Goal: Task Accomplishment & Management: Manage account settings

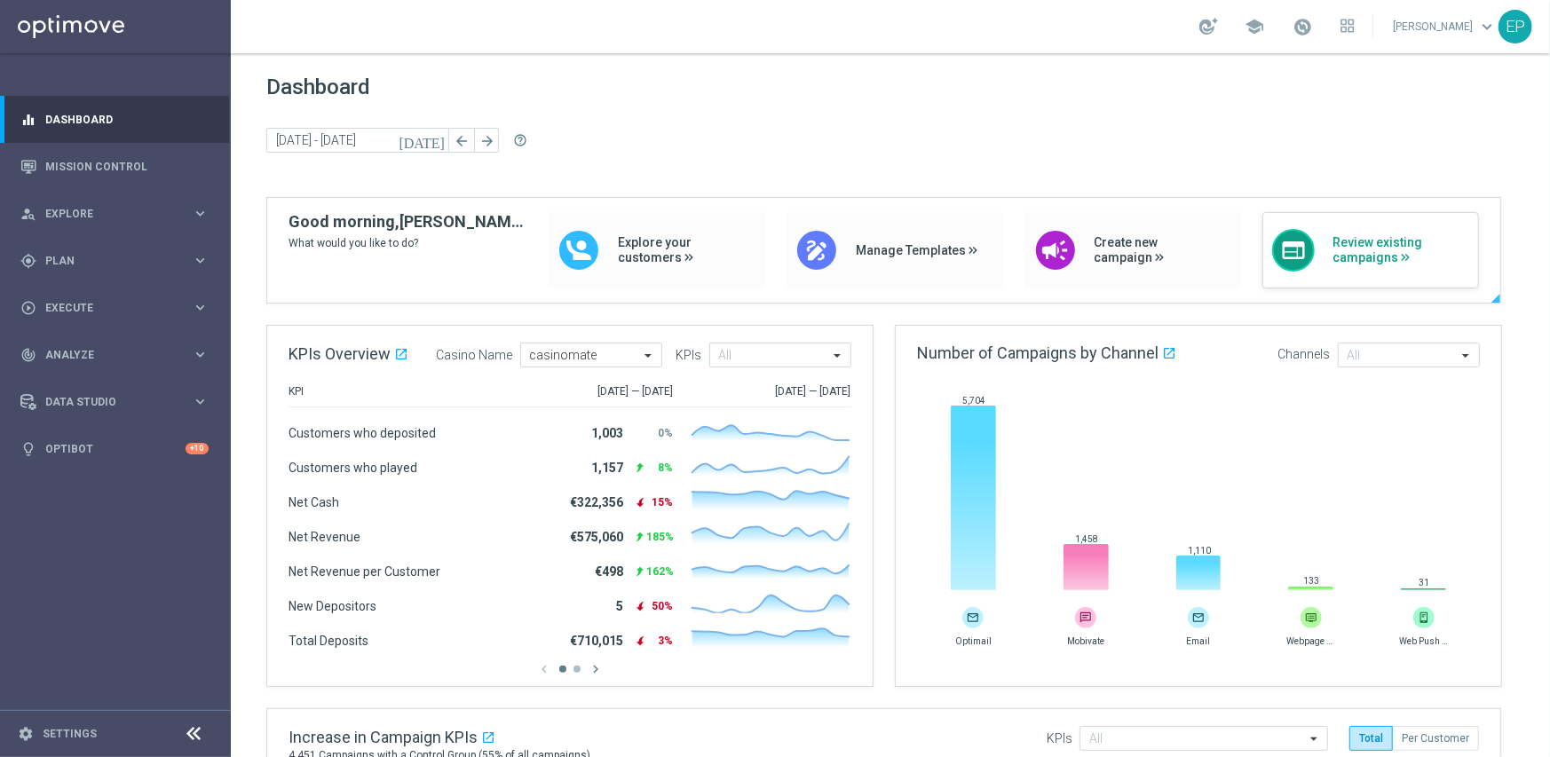
click at [1375, 265] on div "web Review existing campaigns" at bounding box center [1371, 250] width 217 height 76
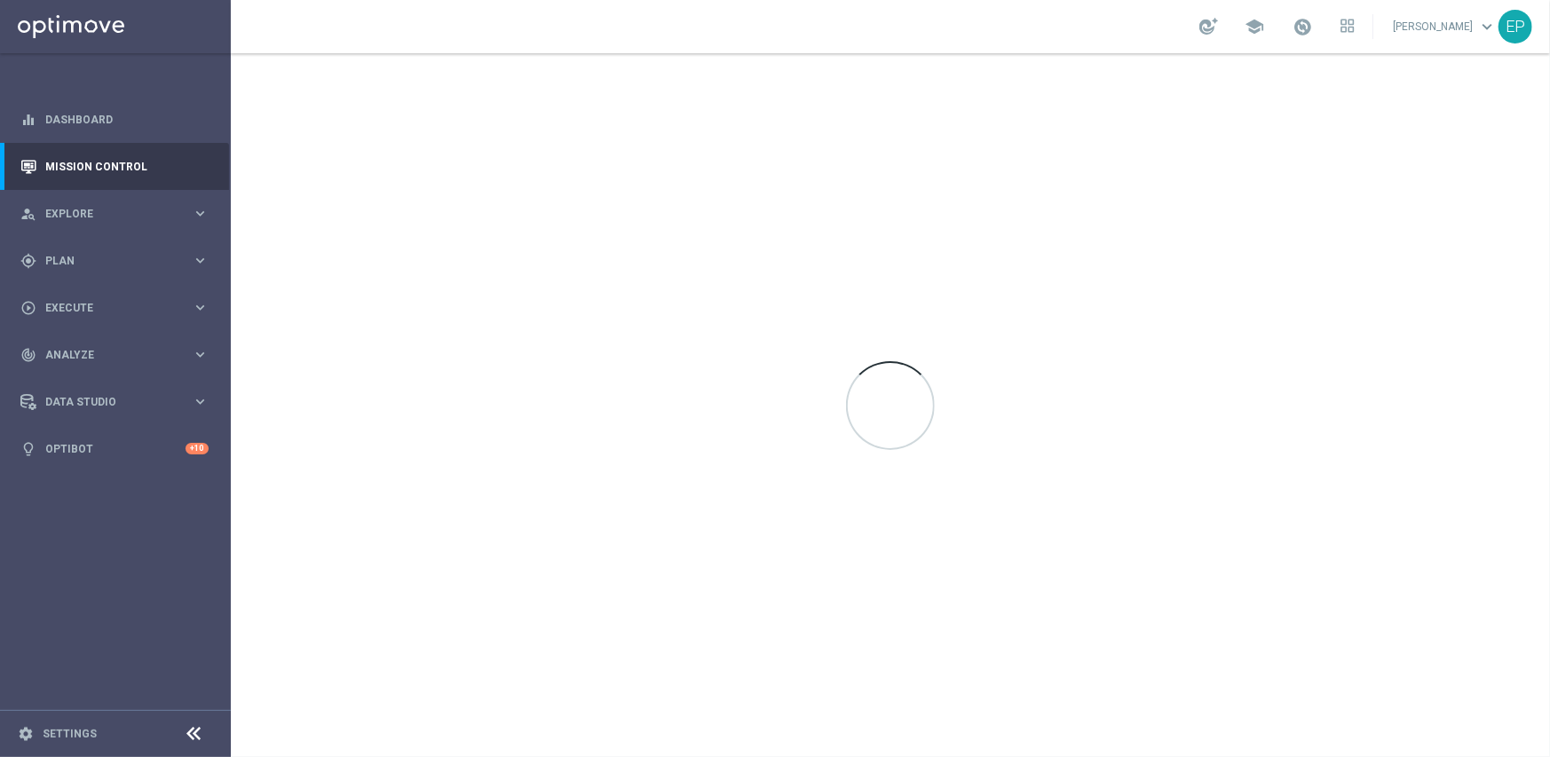
click at [189, 730] on icon at bounding box center [194, 734] width 21 height 21
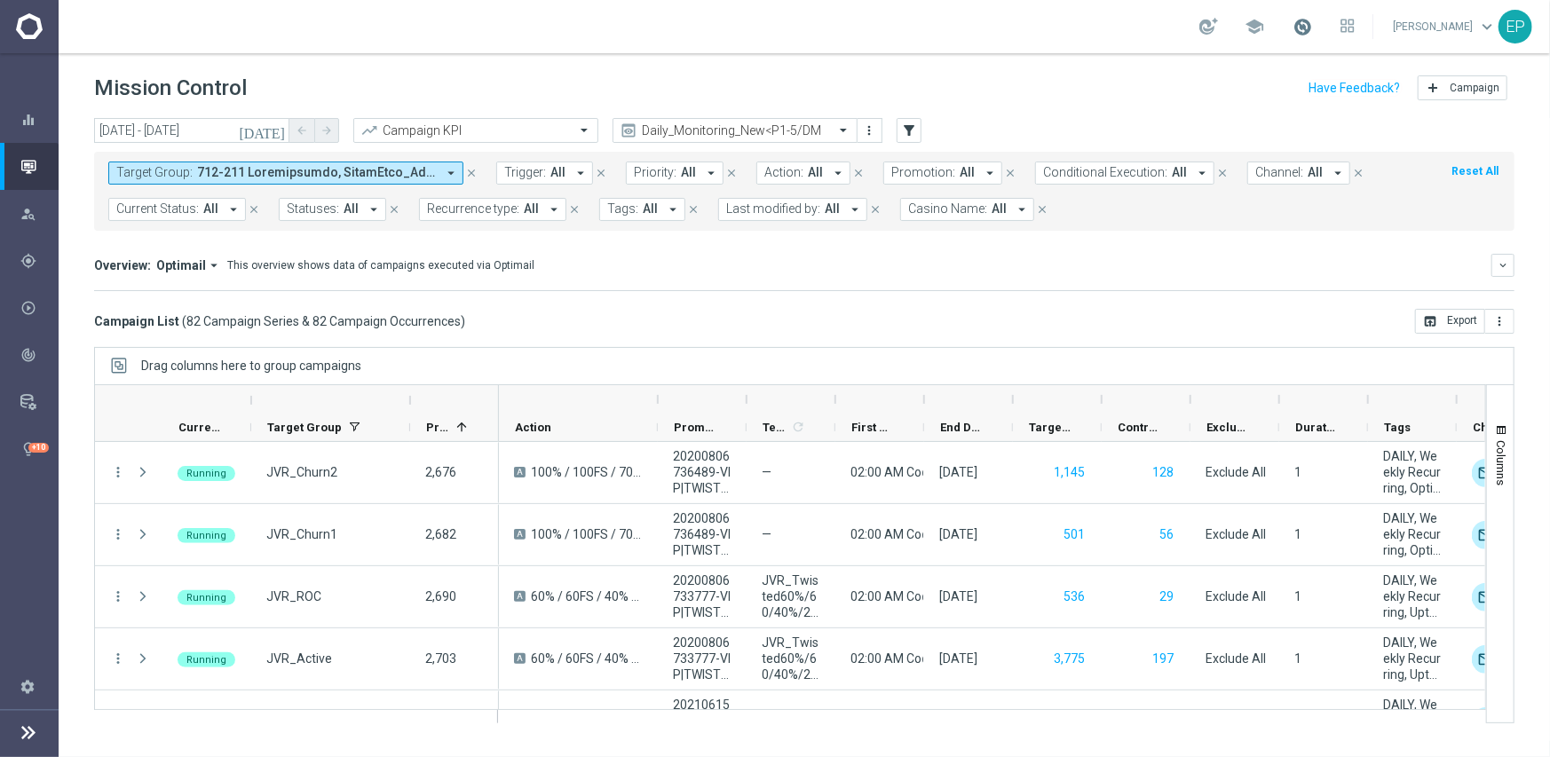
click at [1312, 22] on span at bounding box center [1303, 27] width 20 height 20
click at [1090, 330] on div "Campaign List ( 82 Campaign Series & 82 Campaign Occurrences ) open_in_browser …" at bounding box center [804, 321] width 1421 height 25
click at [1312, 20] on span at bounding box center [1303, 27] width 20 height 20
click at [1140, 309] on div "Campaign List ( 82 Campaign Series & 82 Campaign Occurrences ) open_in_browser …" at bounding box center [804, 321] width 1421 height 25
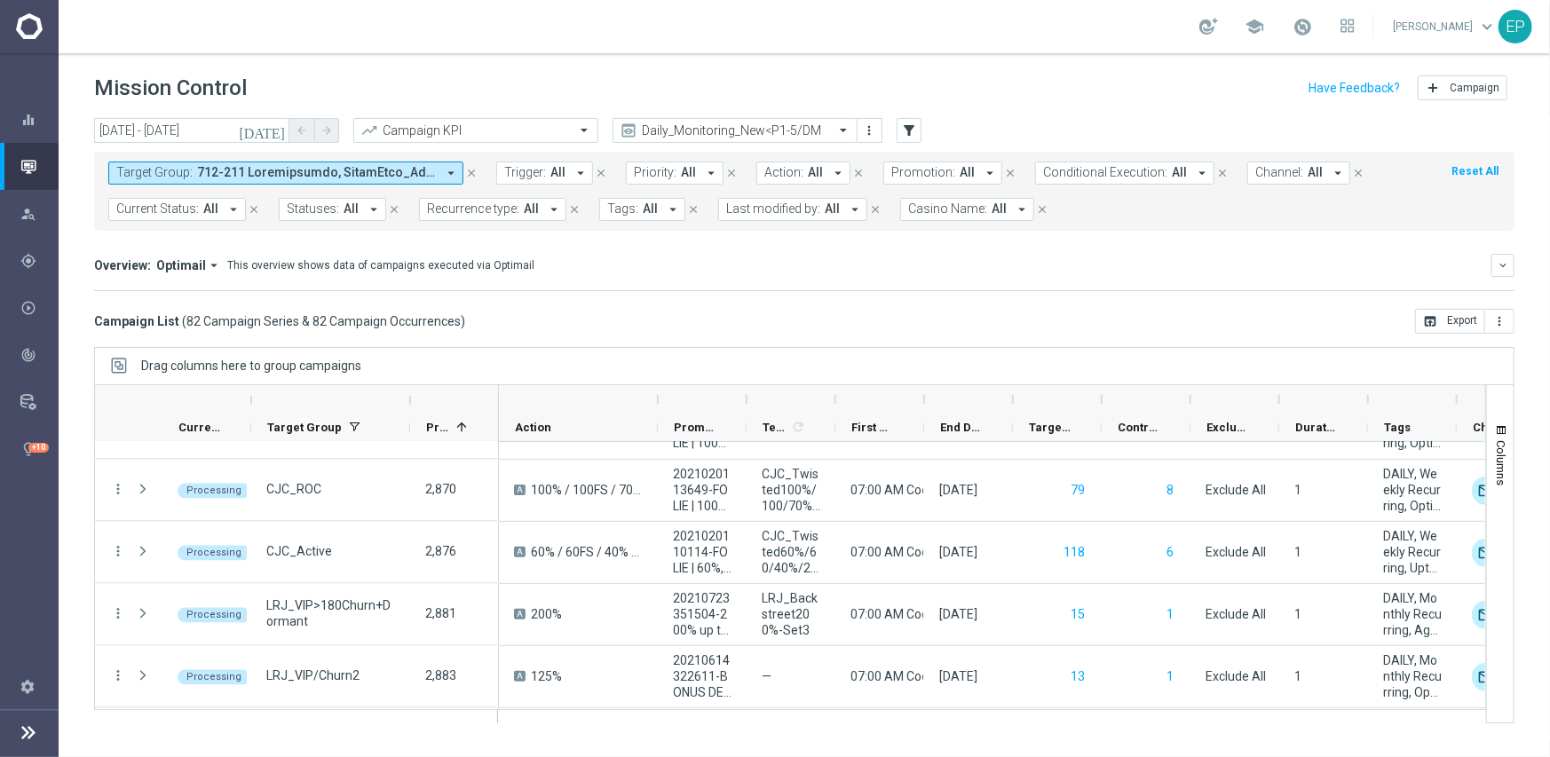
scroll to position [2664, 0]
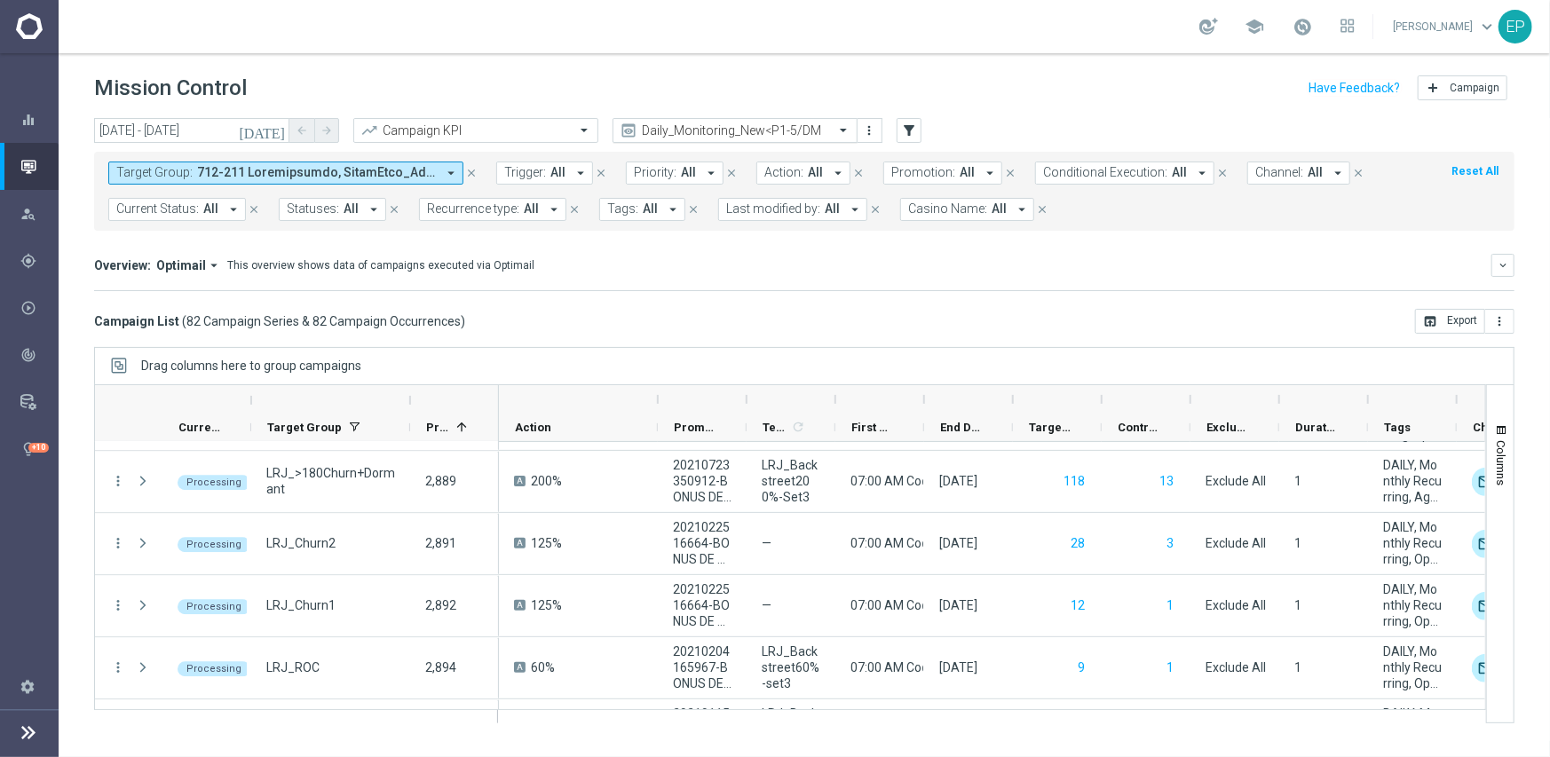
click at [760, 118] on div "Daily_Monitoring_New<P1-5/DM" at bounding box center [735, 130] width 245 height 25
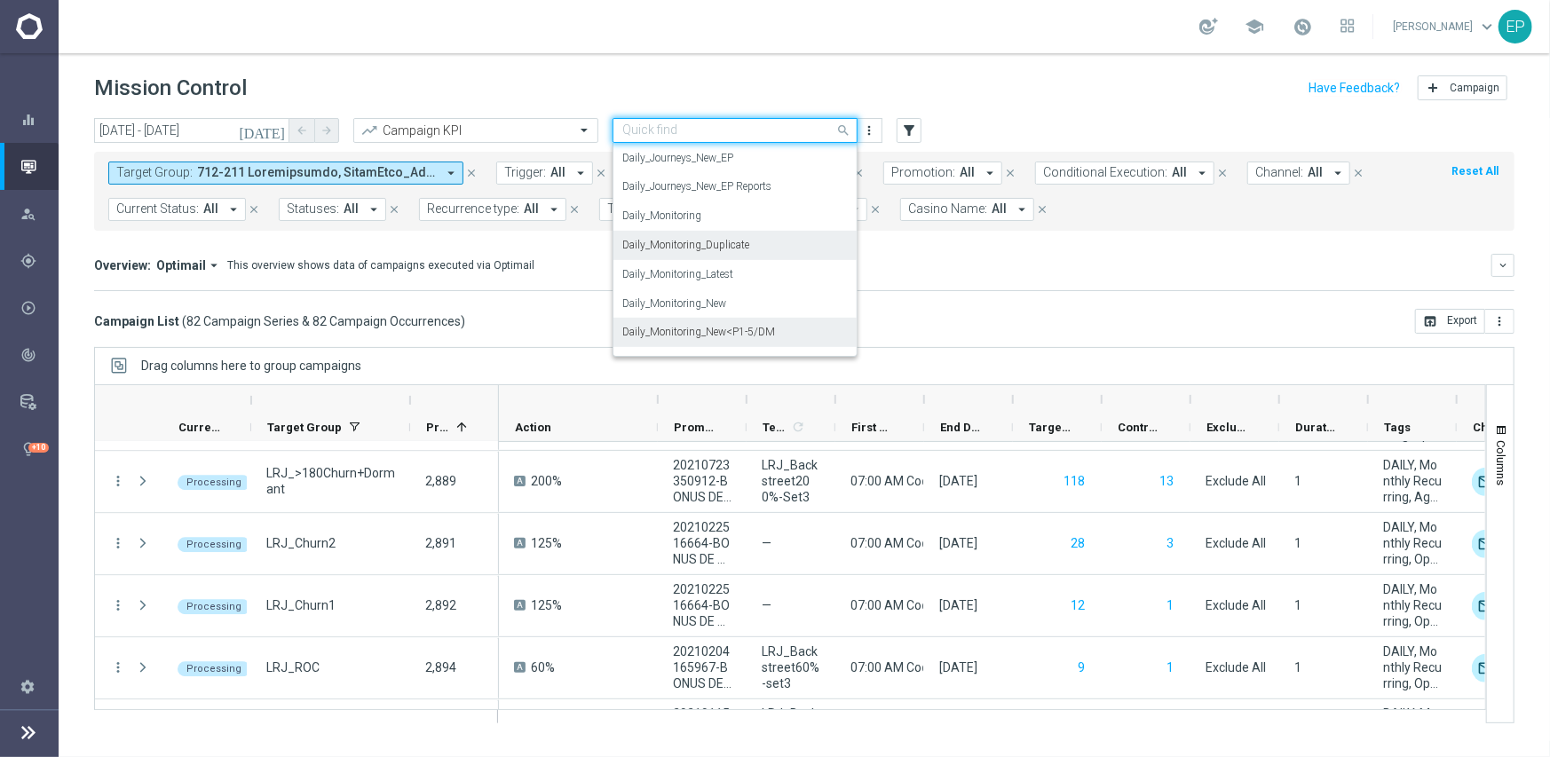
scroll to position [466, 0]
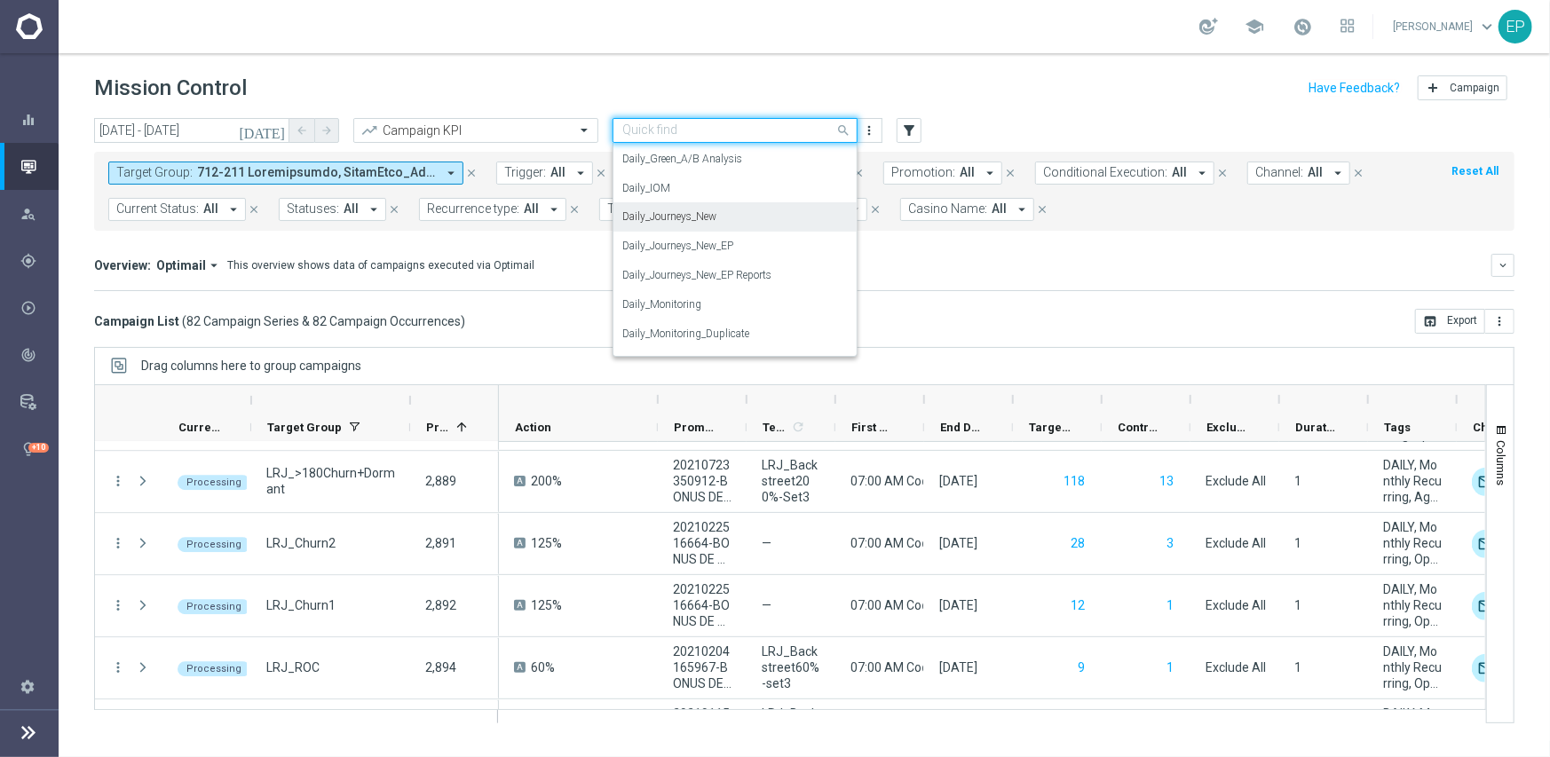
click at [748, 218] on div "Daily_Journeys_New" at bounding box center [735, 216] width 226 height 29
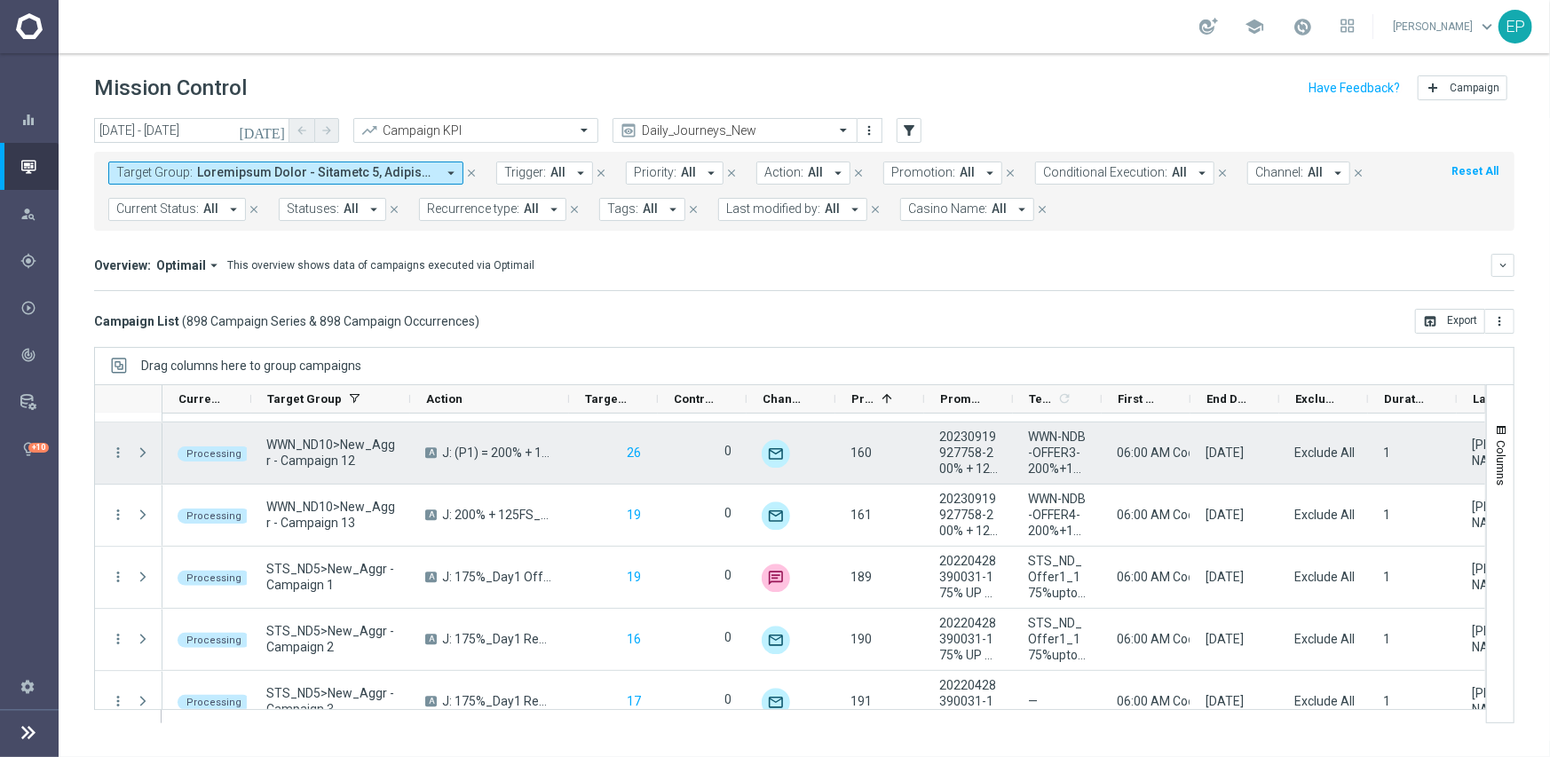
click at [178, 210] on span "Current Status:" at bounding box center [157, 209] width 83 height 15
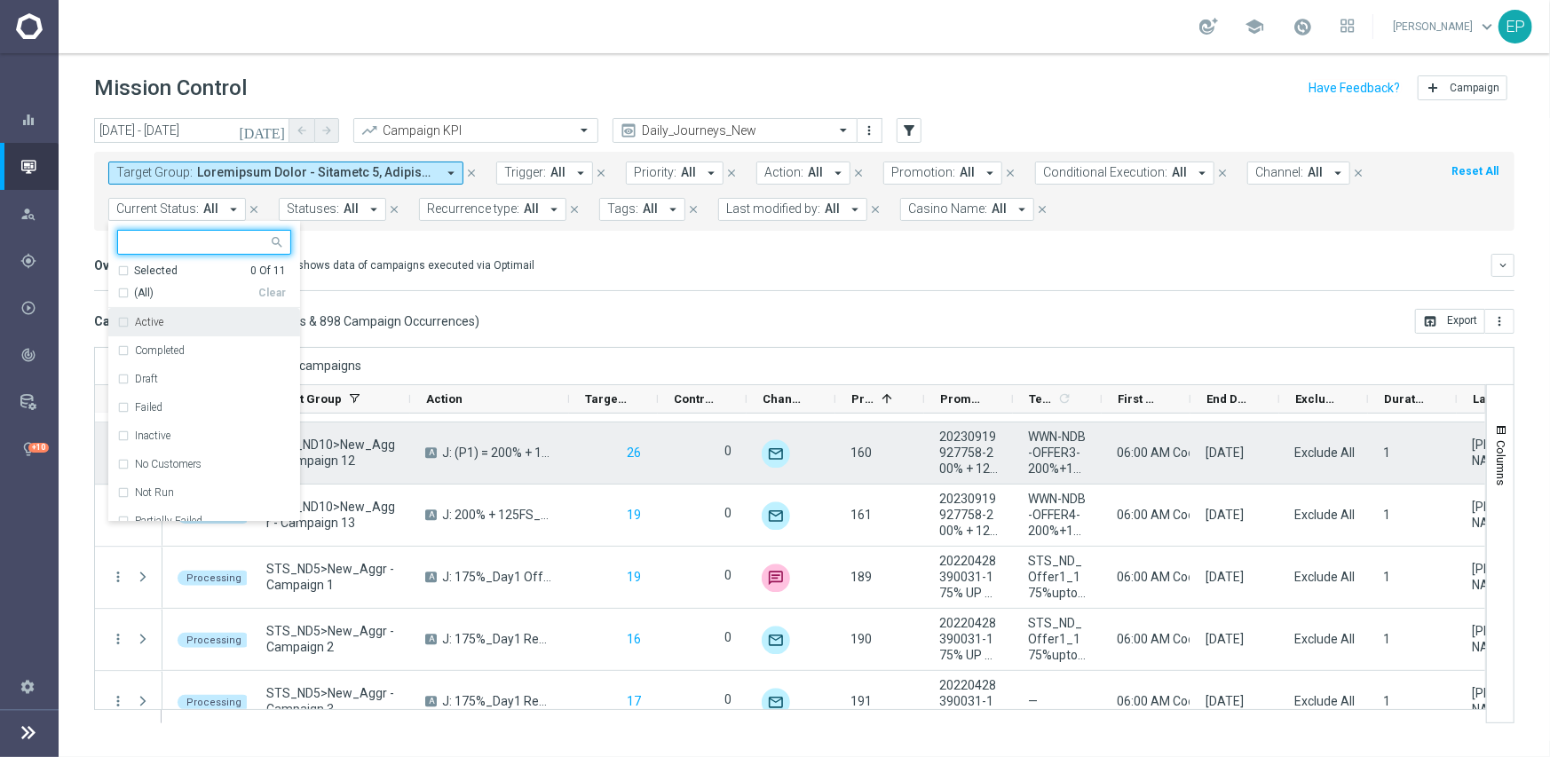
click at [168, 277] on div "Selected" at bounding box center [156, 271] width 44 height 15
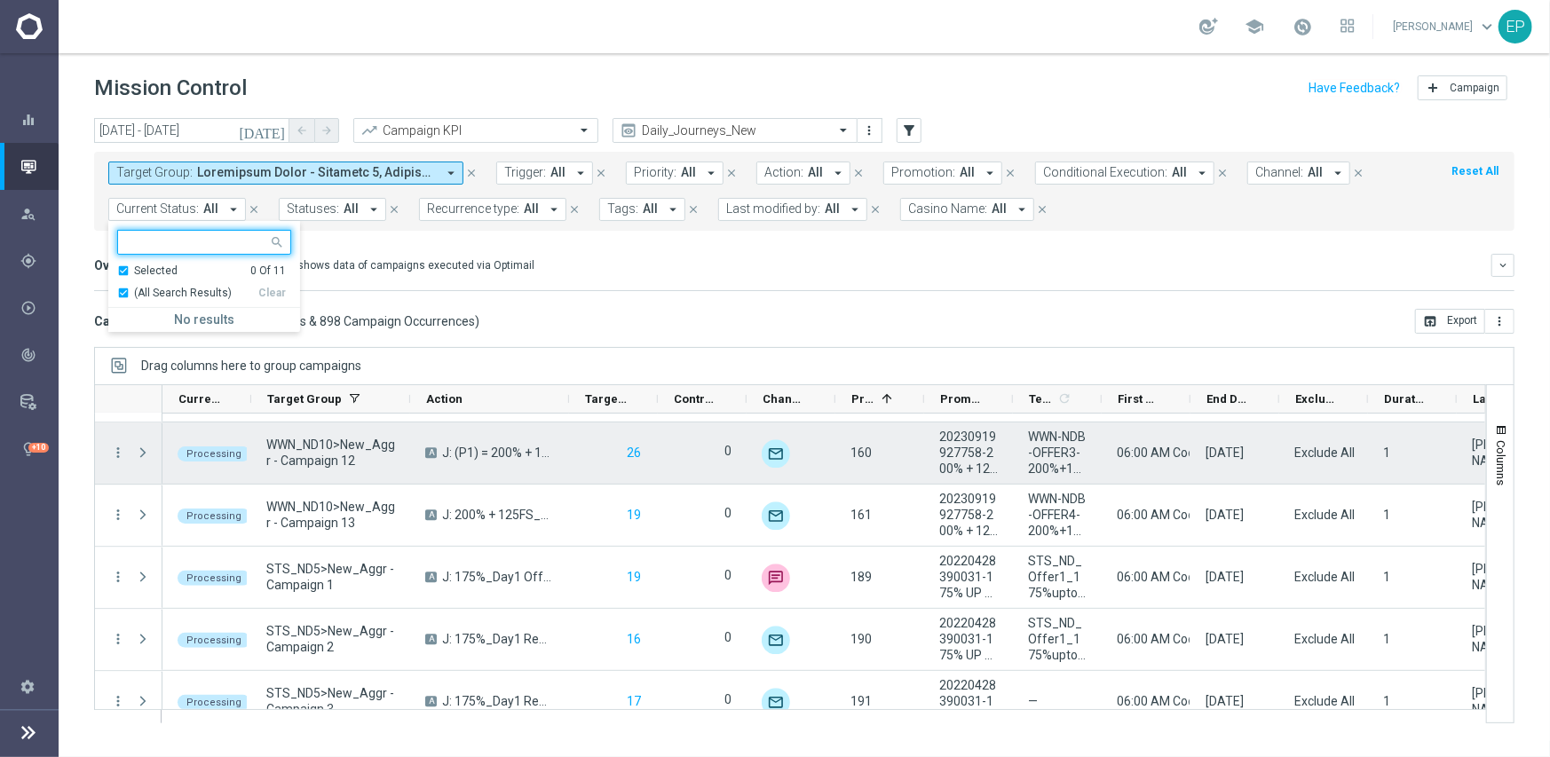
click at [172, 287] on span "(All Search Results)" at bounding box center [183, 293] width 98 height 15
click at [723, 309] on div "Campaign List ( 898 Campaign Series & 898 Campaign Occurrences ) open_in_browse…" at bounding box center [804, 321] width 1421 height 25
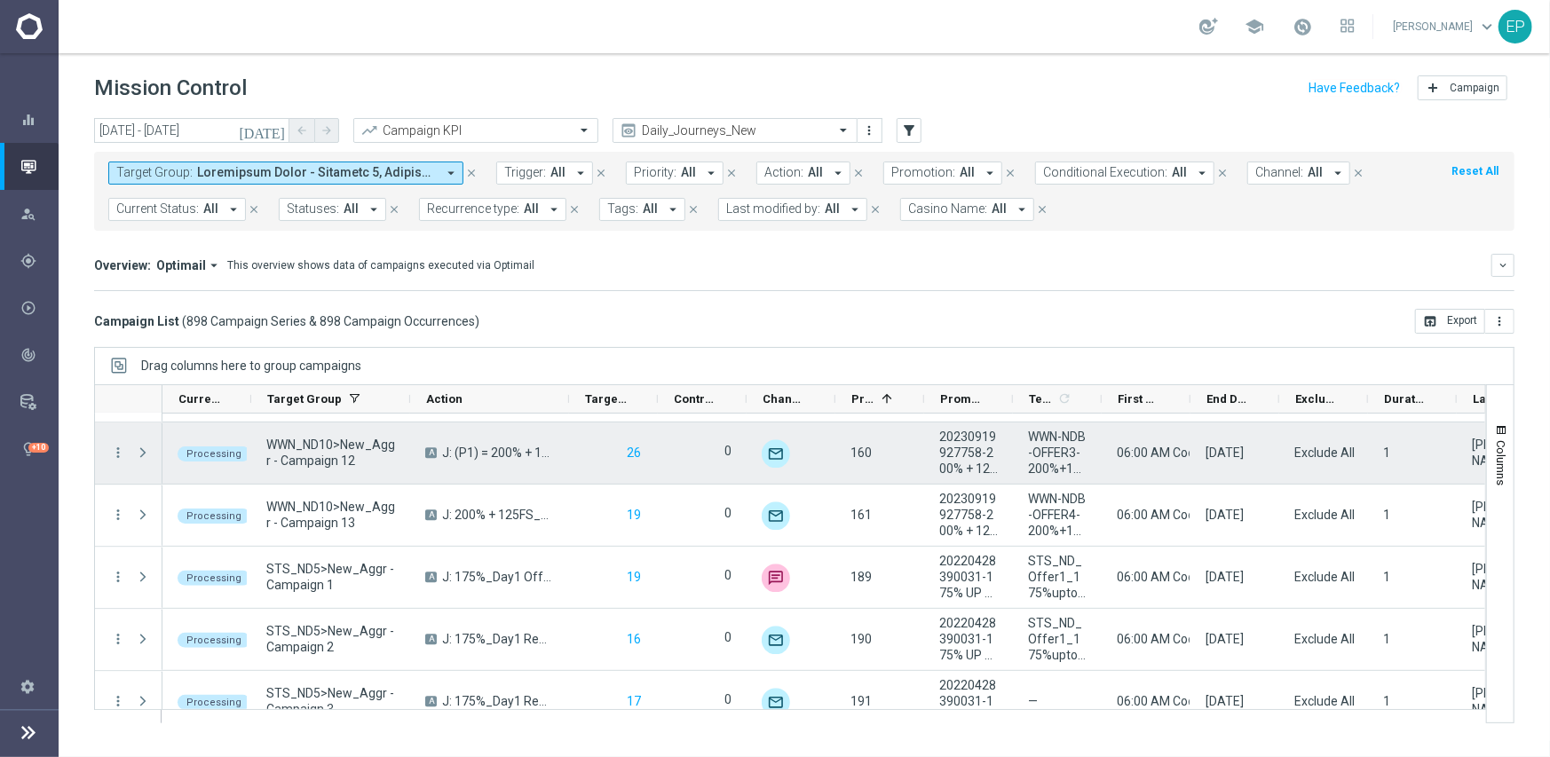
click at [197, 216] on button "Current Status: All arrow_drop_down" at bounding box center [177, 209] width 138 height 23
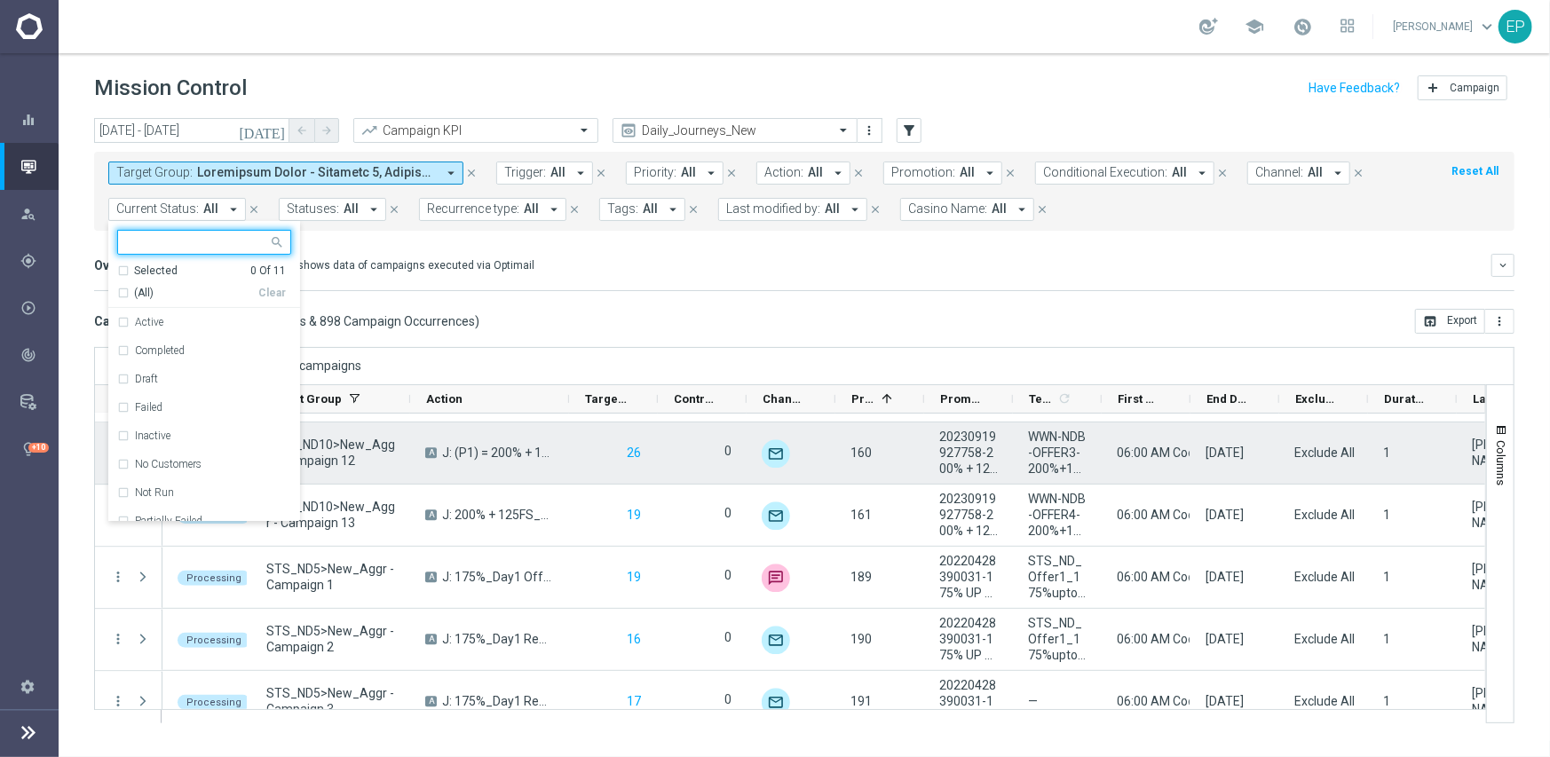
click at [144, 295] on span "(All)" at bounding box center [144, 293] width 20 height 15
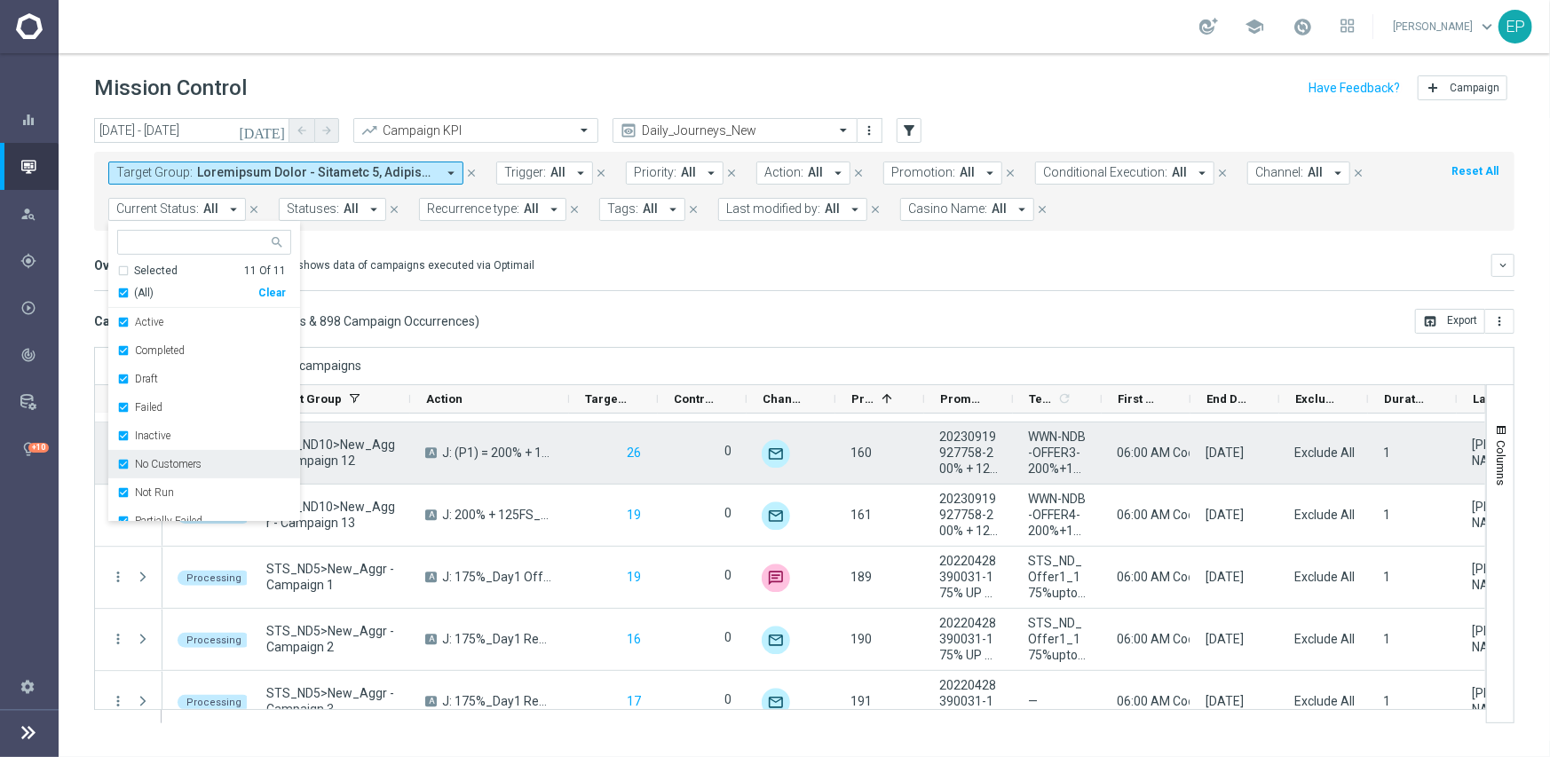
click at [194, 462] on label "No Customers" at bounding box center [168, 464] width 67 height 11
click at [168, 471] on div "Running" at bounding box center [204, 479] width 174 height 28
click at [622, 314] on div "Campaign List ( 898 Campaign Series & 898 Campaign Occurrences ) open_in_browse…" at bounding box center [804, 321] width 1421 height 25
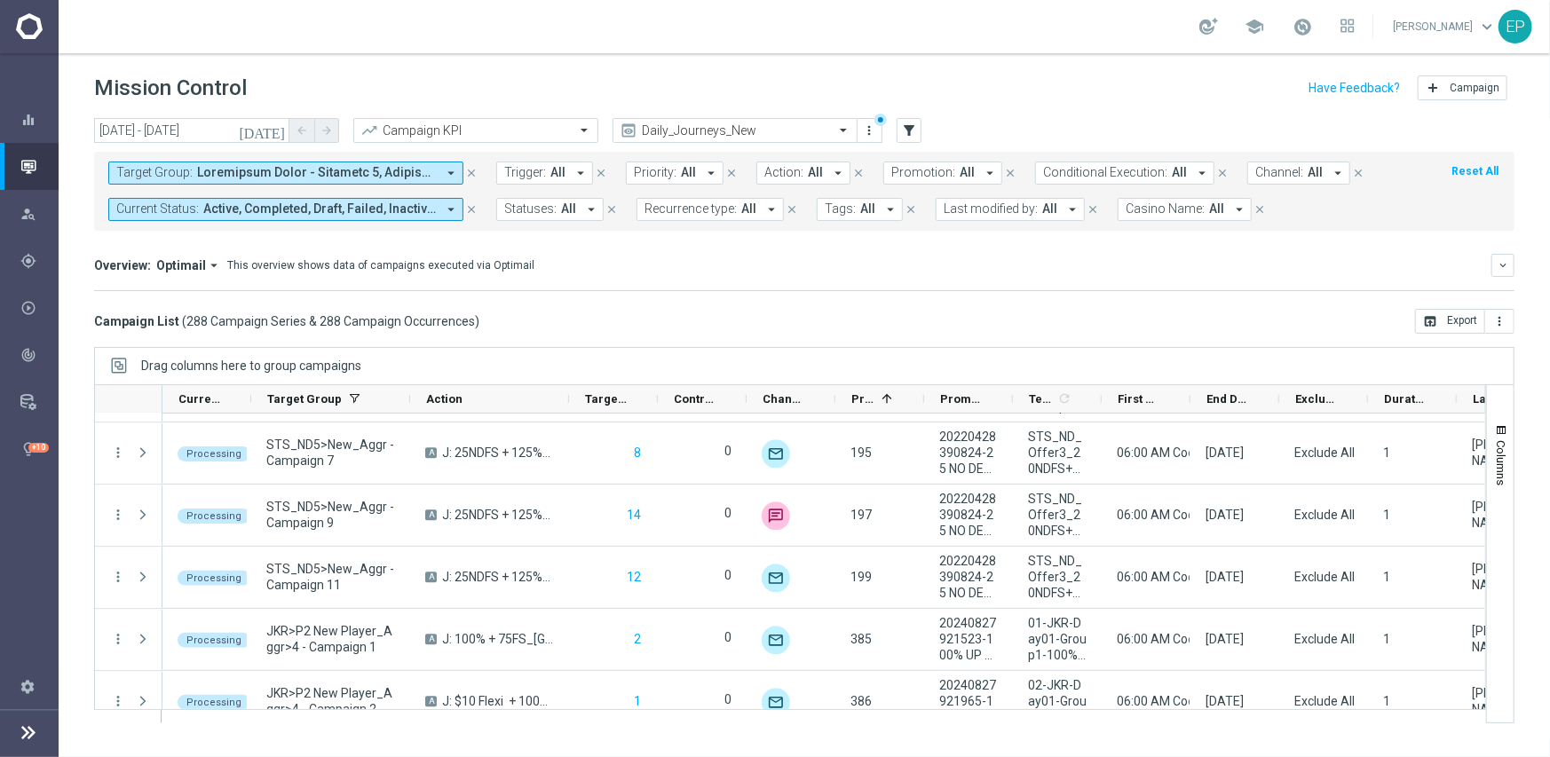
click at [254, 210] on span "Active, Completed, Draft, Failed, Inactive, Not Run, Partially Failed, Processi…" at bounding box center [319, 209] width 233 height 15
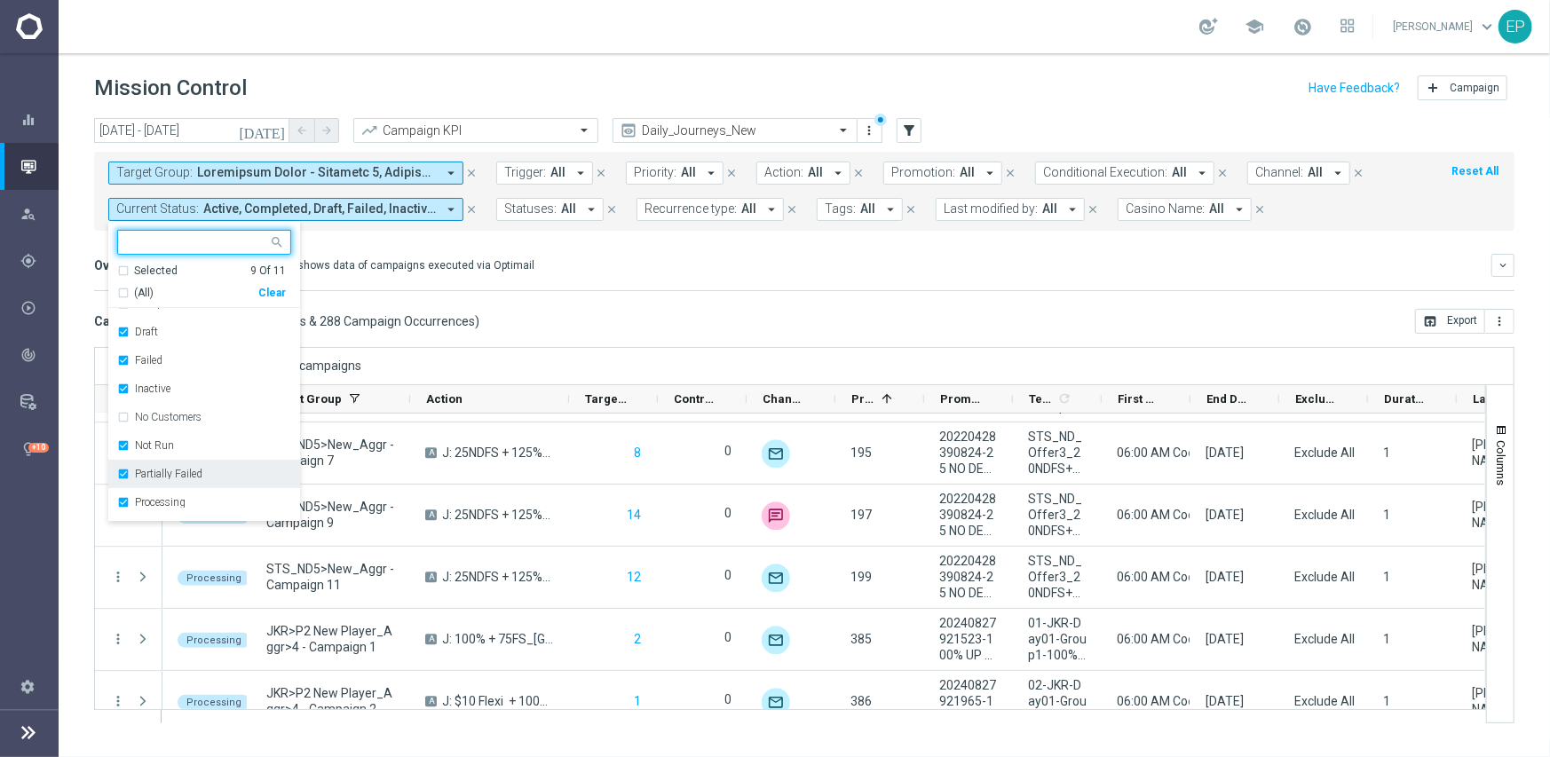
scroll to position [89, 0]
click at [173, 458] on label "Processing" at bounding box center [160, 460] width 51 height 11
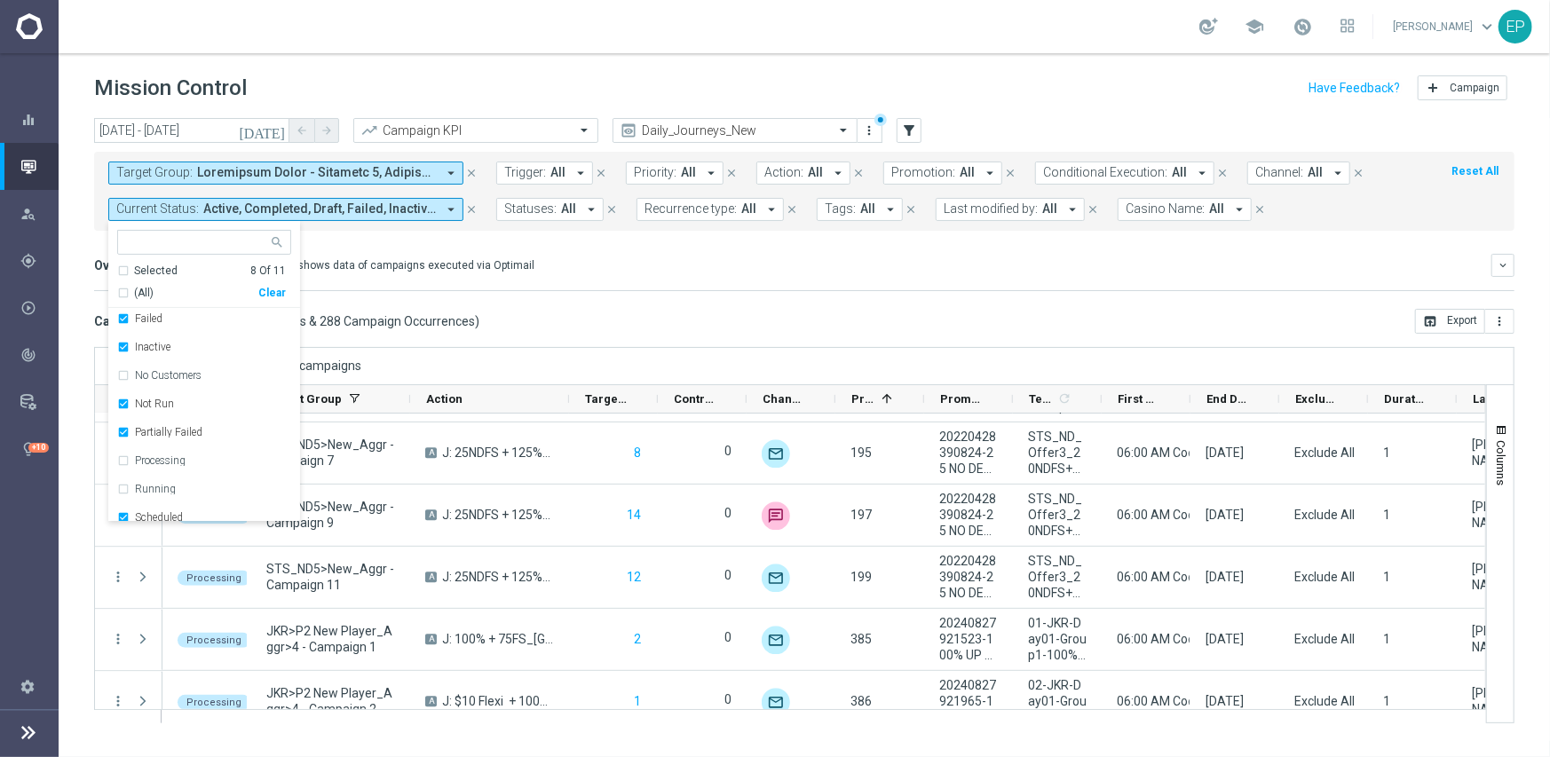
click at [671, 273] on div "Overview: Optimail arrow_drop_down This overview shows data of campaigns execut…" at bounding box center [804, 265] width 1421 height 23
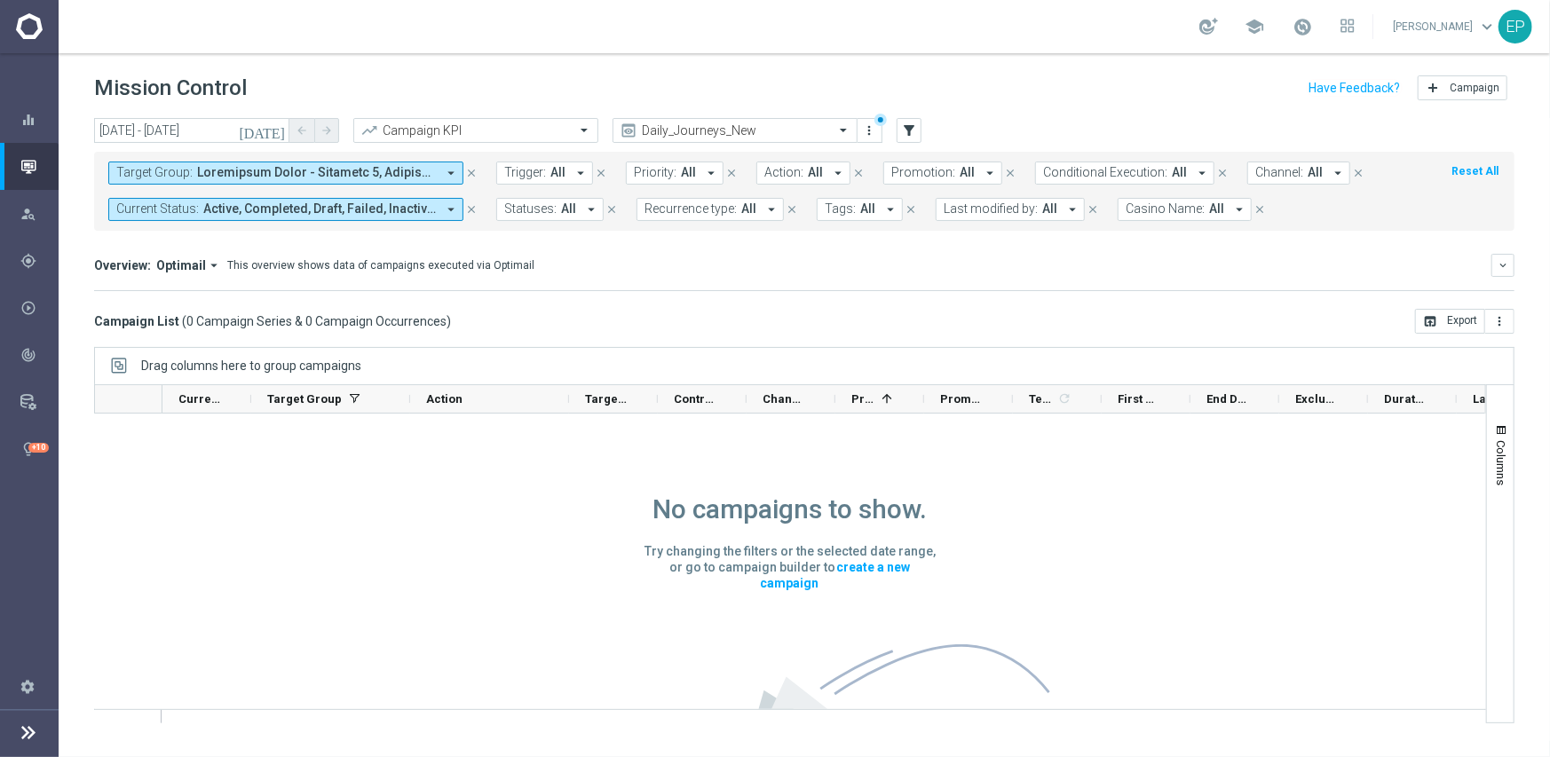
scroll to position [0, 0]
click at [732, 125] on input "text" at bounding box center [717, 130] width 190 height 15
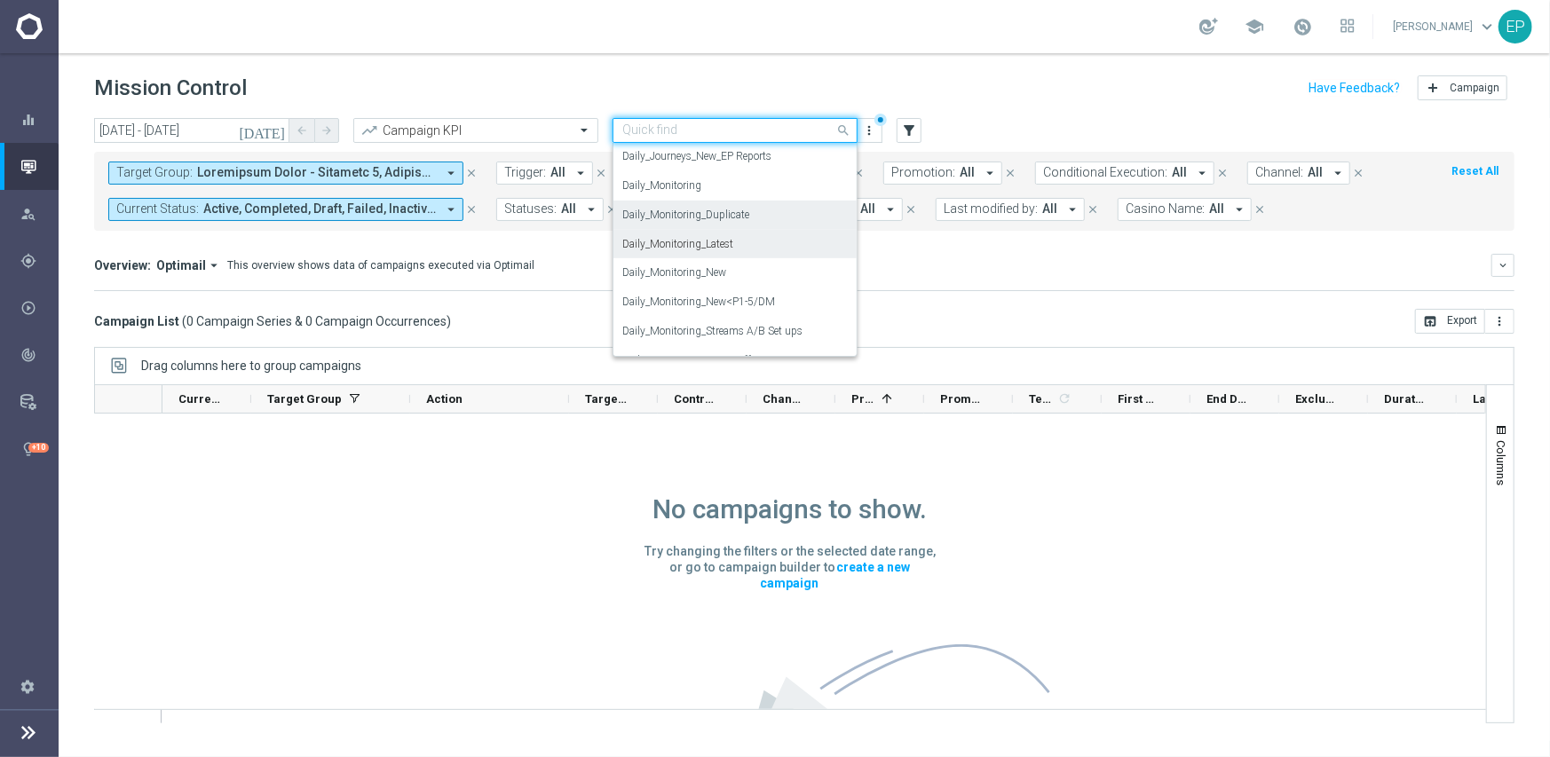
scroll to position [615, 0]
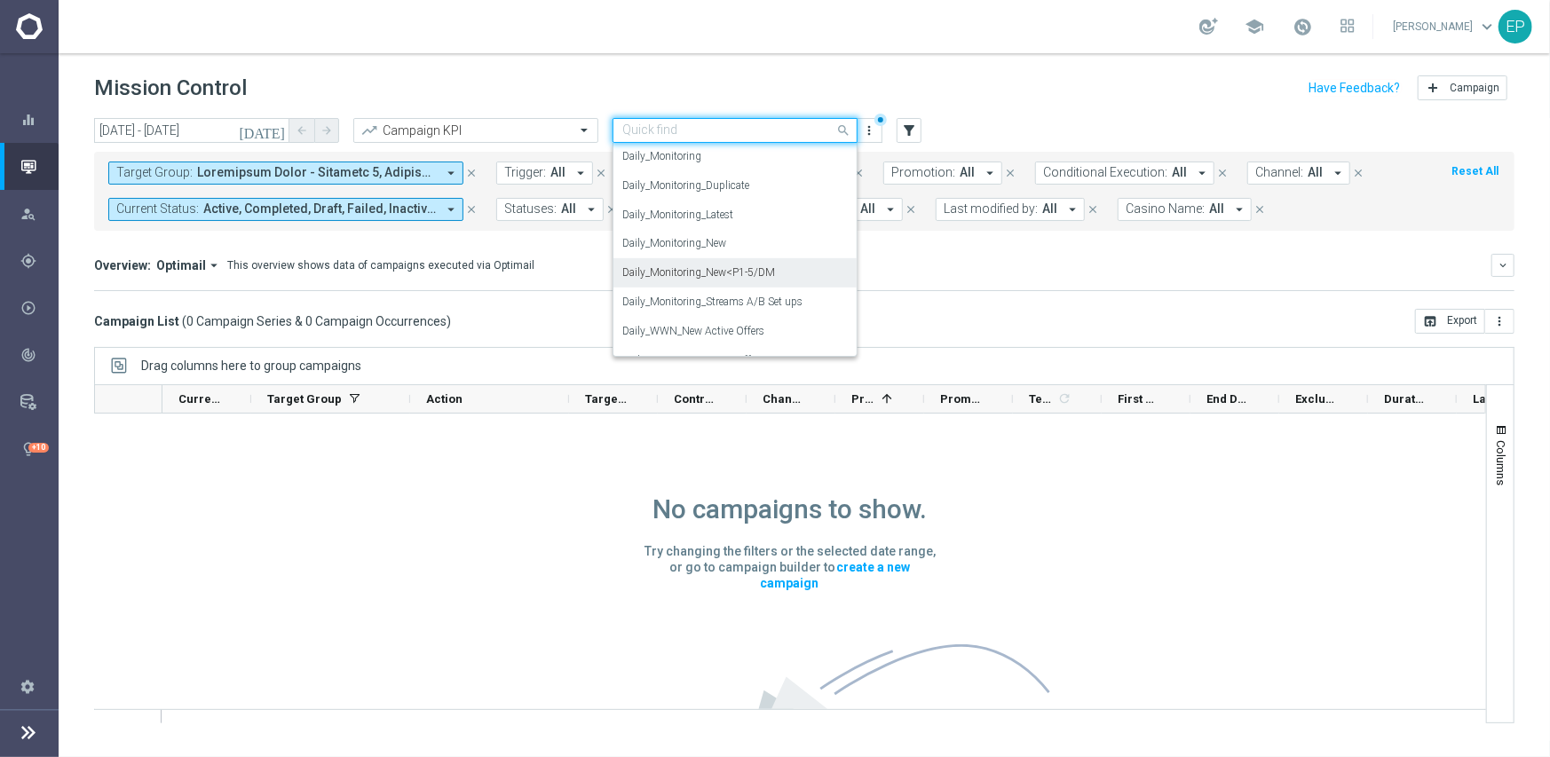
click at [771, 273] on label "Daily_Monitoring_New<P1-5/DM" at bounding box center [698, 272] width 153 height 15
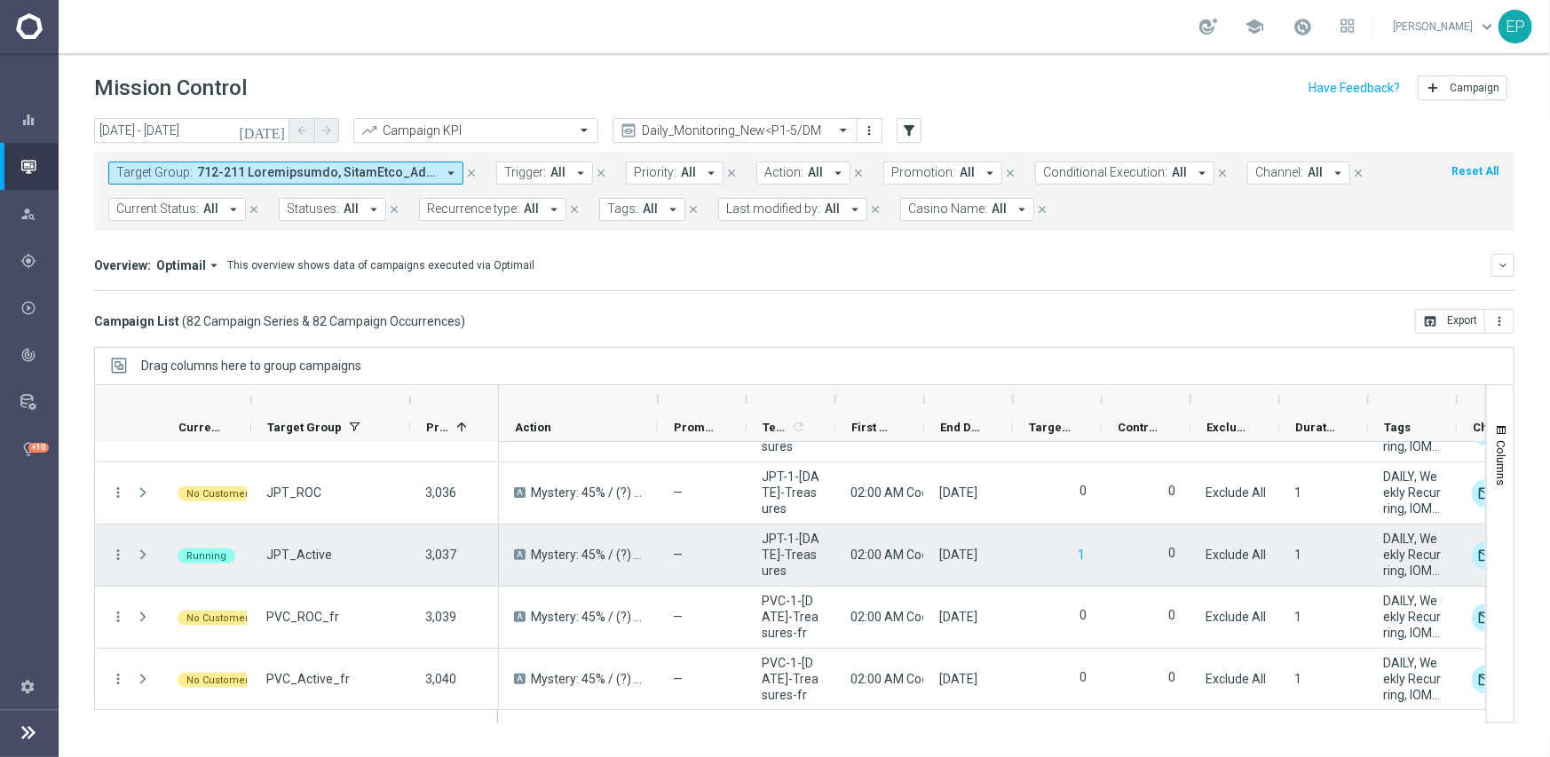
scroll to position [4828, 0]
